Goal: Transaction & Acquisition: Purchase product/service

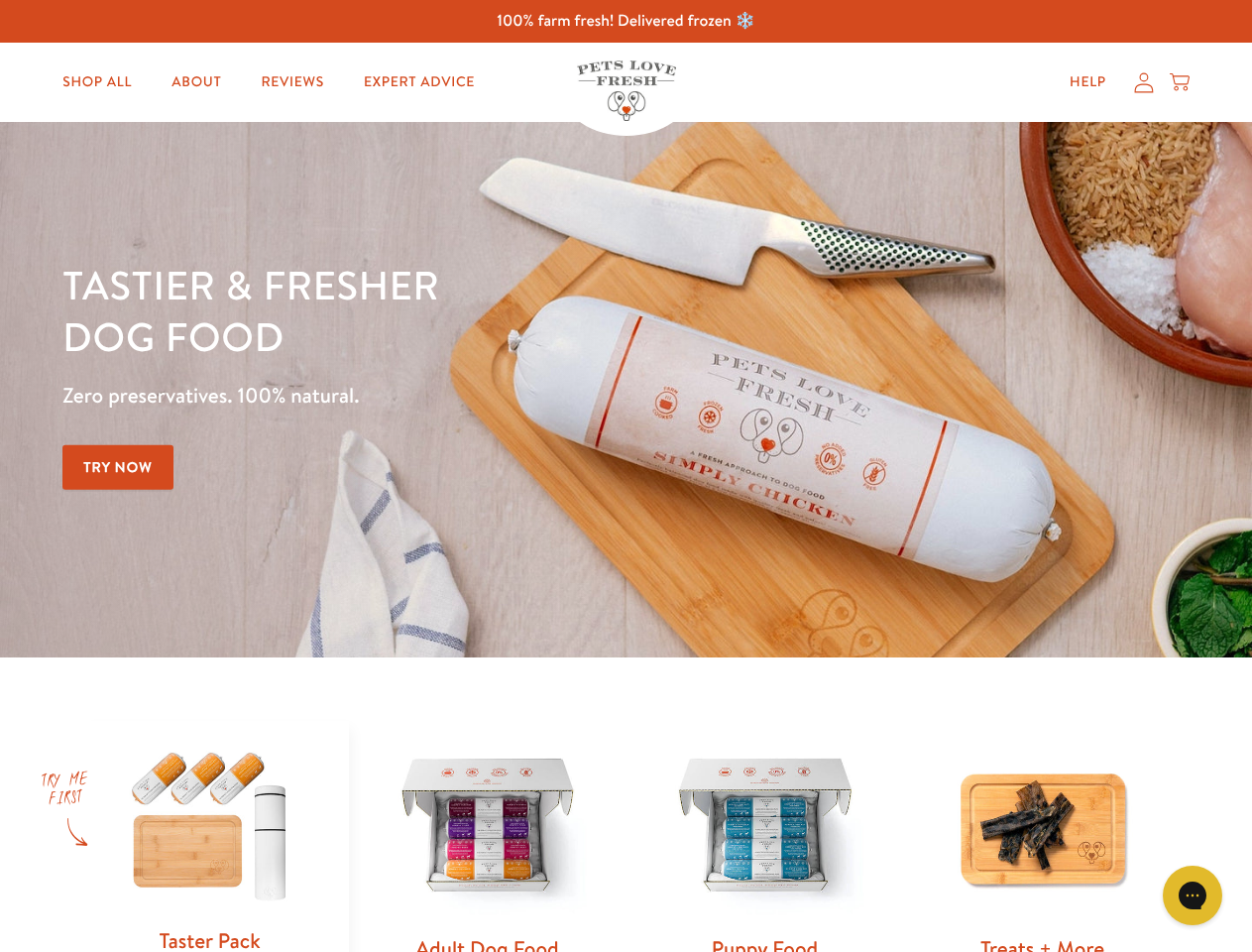
click at [625, 476] on div "Tastier & fresher dog food Zero preservatives. 100% natural. Try Now" at bounding box center [438, 389] width 751 height 261
click at [1192, 895] on icon "Gorgias live chat" at bounding box center [1191, 894] width 19 height 19
